Goal: Task Accomplishment & Management: Manage account settings

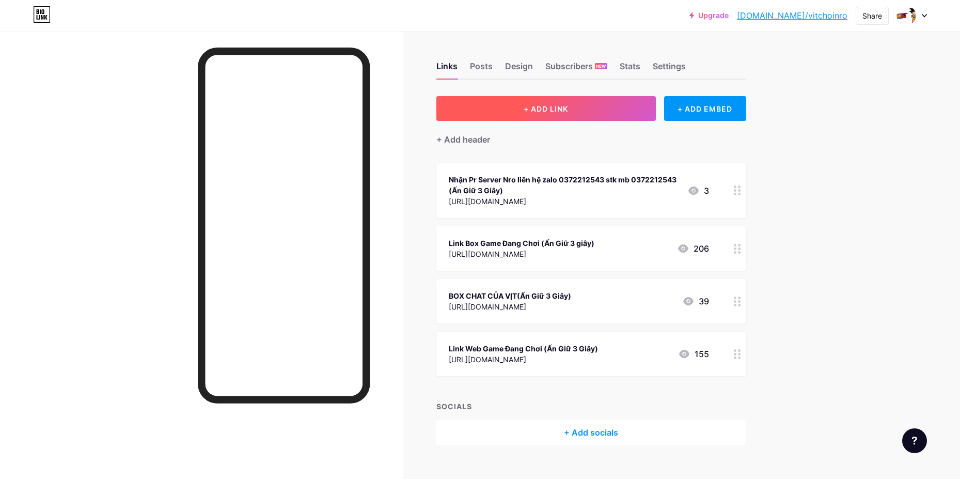
click at [646, 106] on button "+ ADD LINK" at bounding box center [545, 108] width 219 height 25
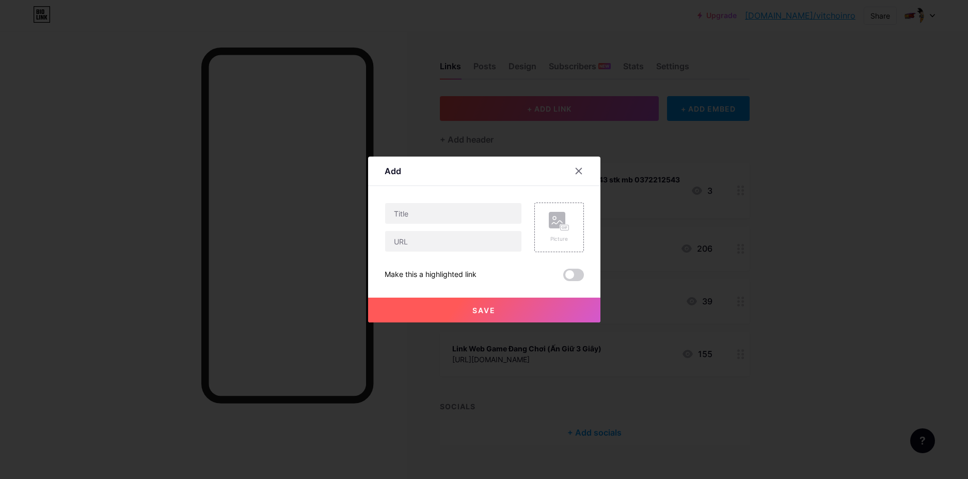
click at [893, 215] on div at bounding box center [484, 239] width 968 height 479
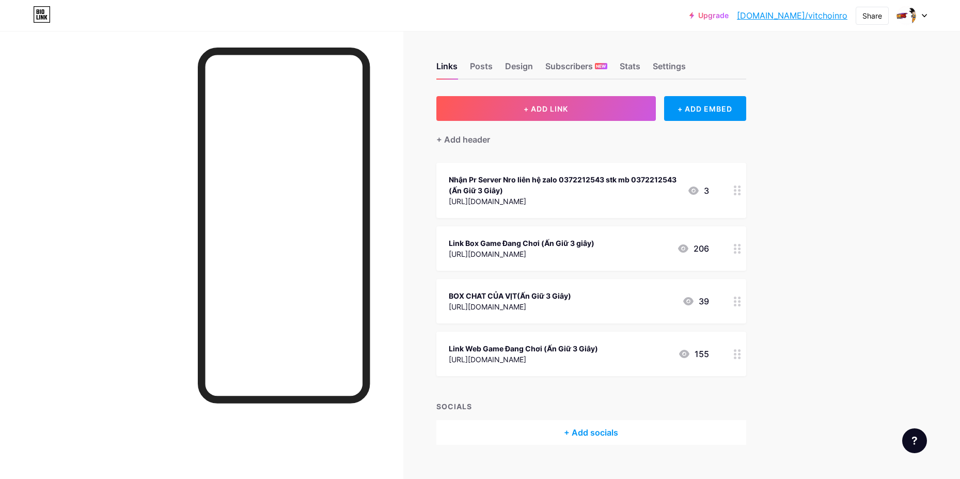
drag, startPoint x: 934, startPoint y: 156, endPoint x: 858, endPoint y: 203, distance: 89.7
click at [934, 156] on div "Upgrade [DOMAIN_NAME]/vitcho... [DOMAIN_NAME]/vitchoinro Share Switch accounts …" at bounding box center [480, 248] width 960 height 496
click at [741, 250] on icon at bounding box center [737, 249] width 7 height 10
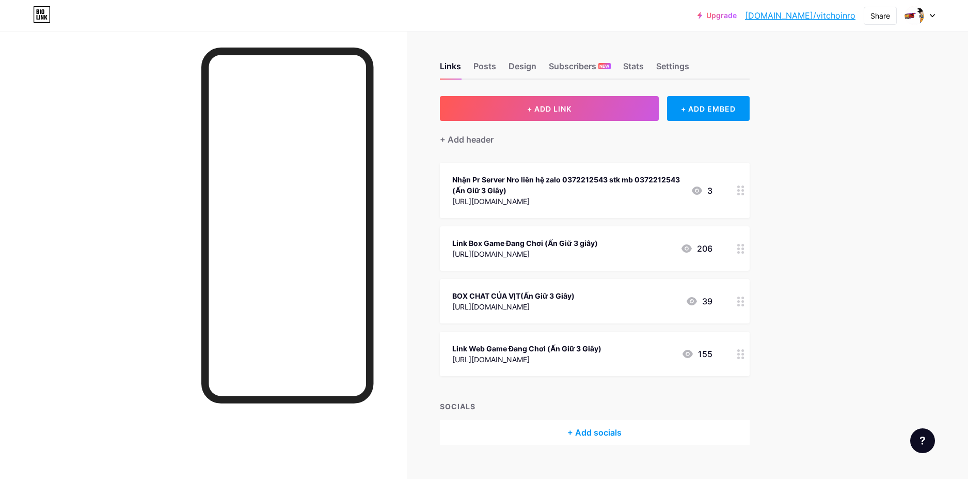
click at [484, 208] on div "Link Box Game Đang Chơi (Ấn Giữ 3 giây) [URL][DOMAIN_NAME]" at bounding box center [453, 209] width 137 height 50
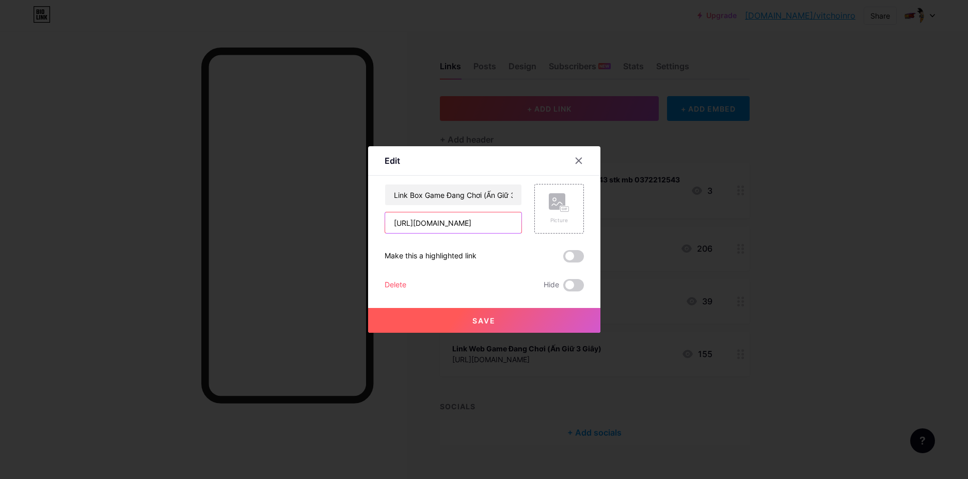
click at [491, 222] on input "[URL][DOMAIN_NAME]" at bounding box center [453, 222] width 136 height 21
paste input "[URL][DOMAIN_NAME]"
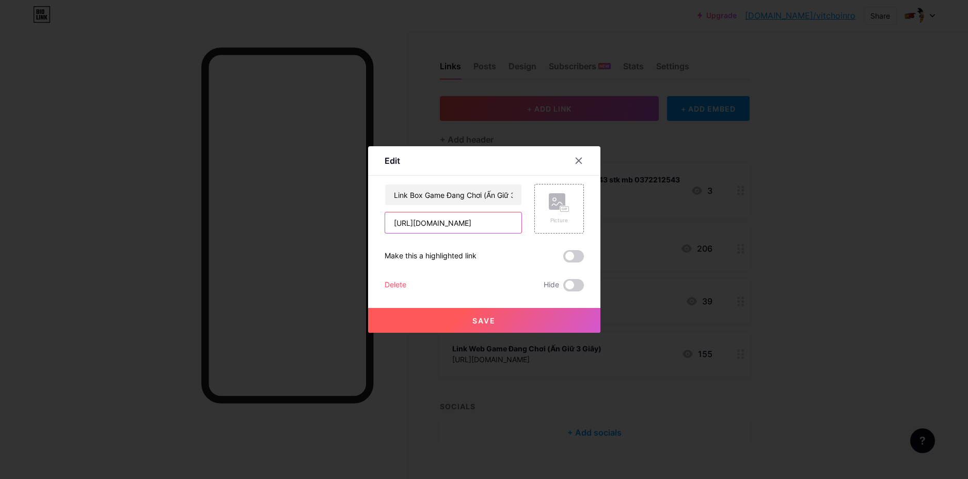
type input "[URL][DOMAIN_NAME]"
click at [463, 320] on button "Save" at bounding box center [484, 320] width 232 height 25
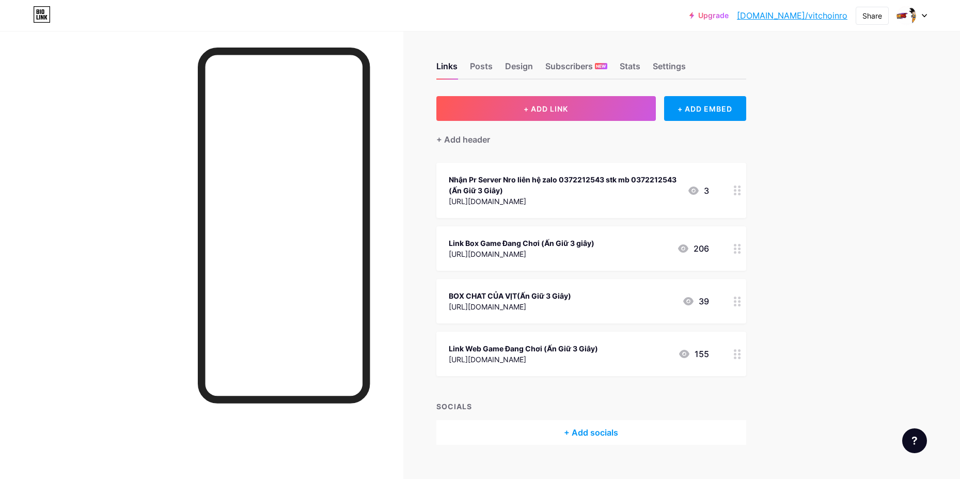
click at [743, 359] on div at bounding box center [738, 354] width 18 height 44
click at [741, 353] on circle at bounding box center [739, 354] width 3 height 3
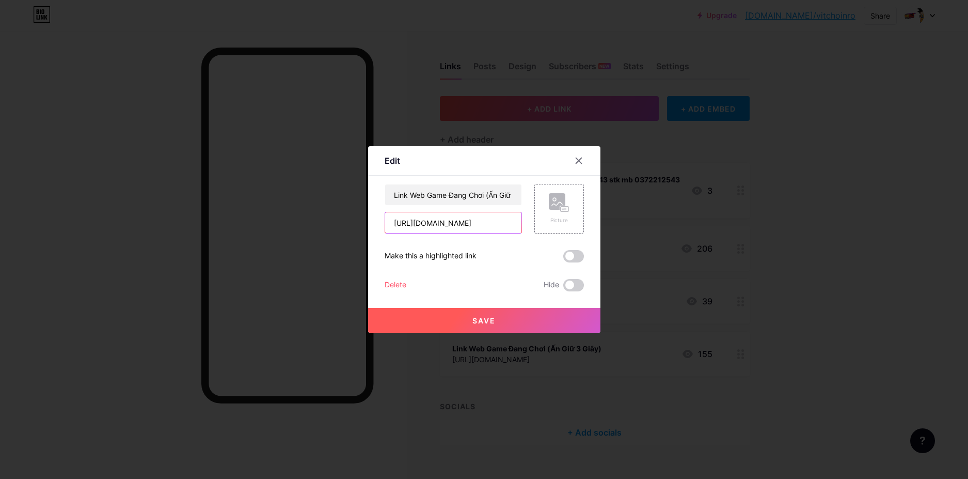
click at [473, 219] on input "[URL][DOMAIN_NAME]" at bounding box center [453, 222] width 136 height 21
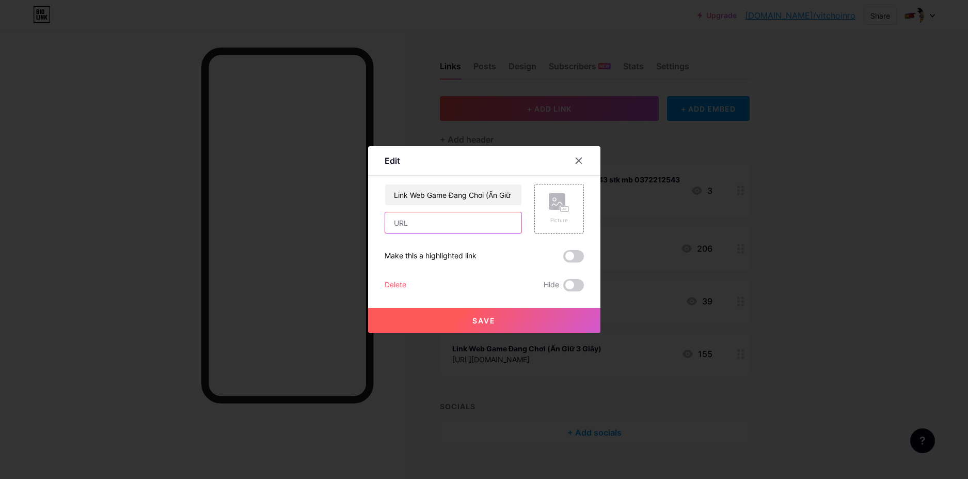
paste input "[URL][DOMAIN_NAME]"
type input "[URL][DOMAIN_NAME]"
click at [524, 315] on button "Save" at bounding box center [484, 320] width 232 height 25
